Goal: Book appointment/travel/reservation

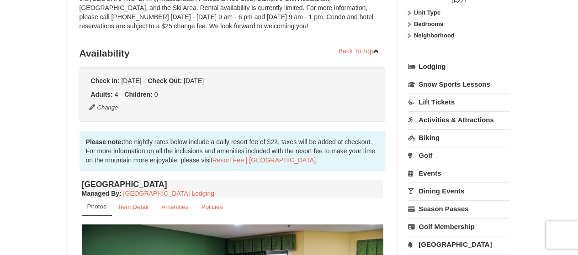
scroll to position [183, 0]
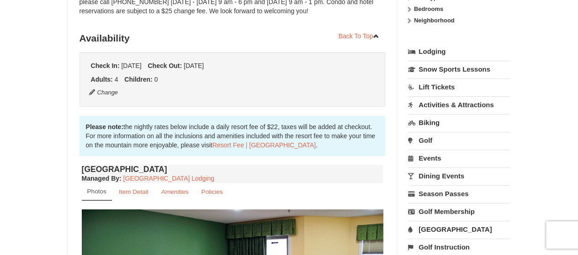
click at [481, 107] on link "Activities & Attractions" at bounding box center [459, 104] width 102 height 17
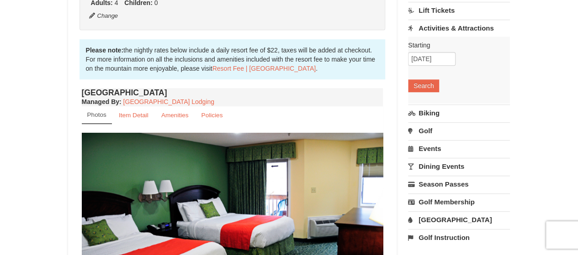
scroll to position [274, 0]
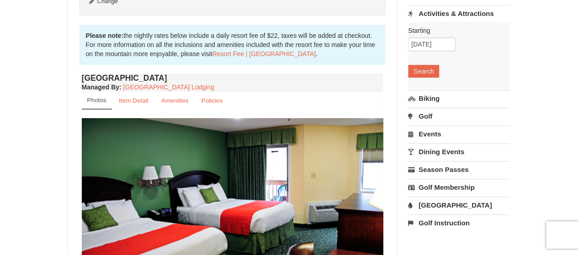
click at [433, 112] on link "Golf" at bounding box center [459, 116] width 102 height 17
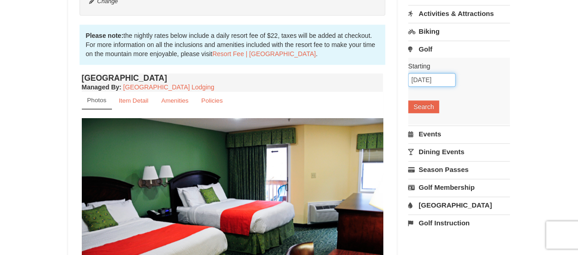
click at [430, 78] on input "12/27/2025" at bounding box center [432, 80] width 48 height 14
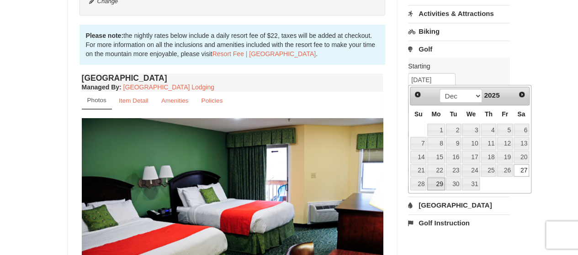
click at [439, 182] on link "29" at bounding box center [435, 184] width 17 height 13
type input "[DATE]"
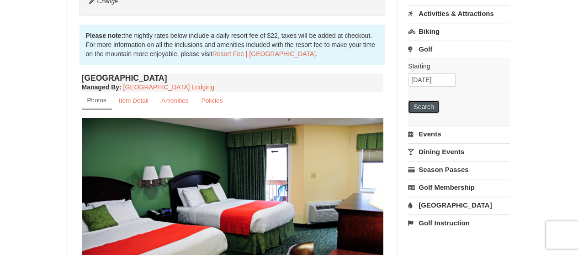
click at [424, 105] on button "Search" at bounding box center [423, 107] width 31 height 13
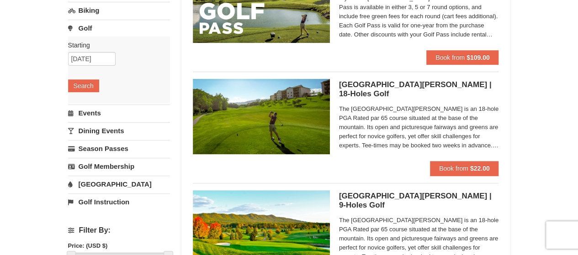
scroll to position [228, 0]
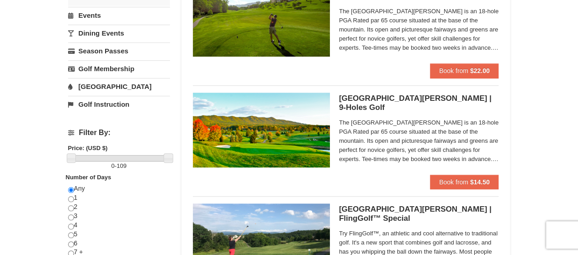
click at [116, 86] on link "[GEOGRAPHIC_DATA]" at bounding box center [119, 86] width 102 height 17
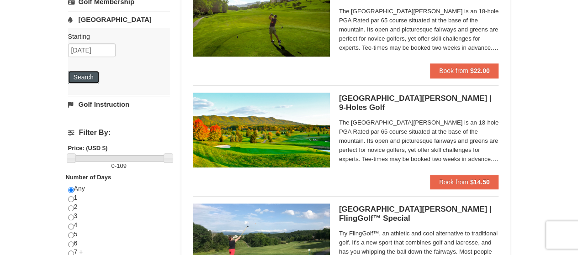
click at [91, 78] on button "Search" at bounding box center [83, 77] width 31 height 13
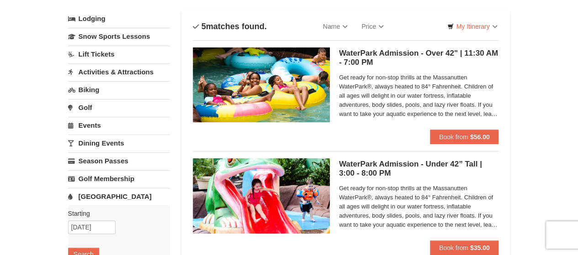
scroll to position [46, 0]
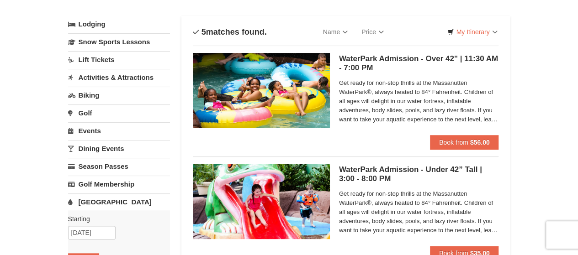
click at [109, 75] on link "Activities & Attractions" at bounding box center [119, 77] width 102 height 17
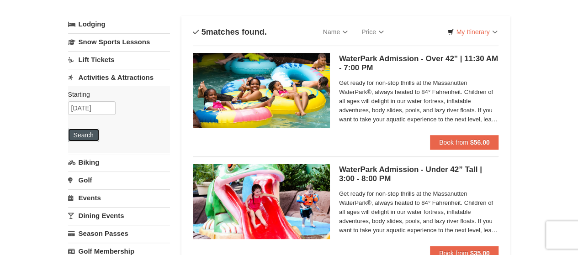
click at [85, 136] on button "Search" at bounding box center [83, 135] width 31 height 13
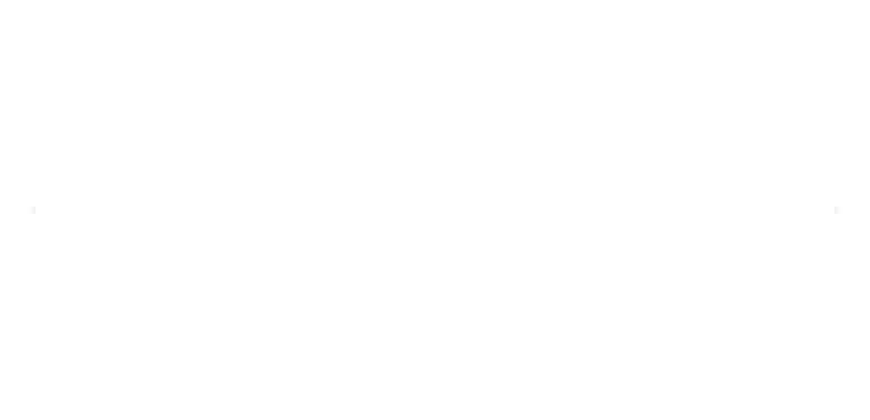
scroll to position [1829, 0]
